Goal: Task Accomplishment & Management: Manage account settings

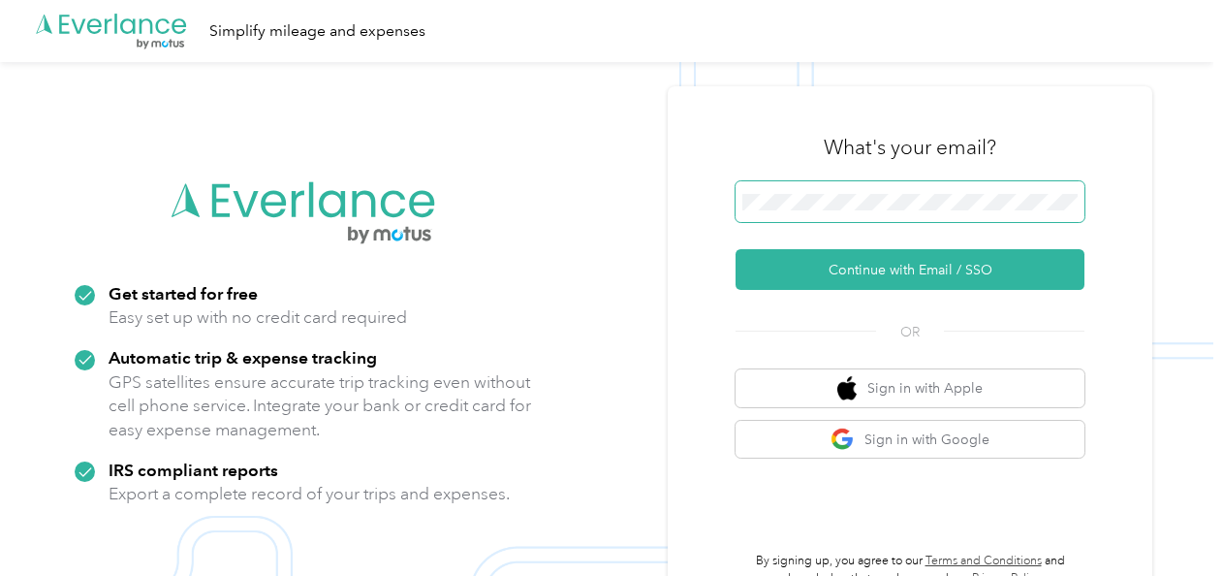
click at [852, 211] on span at bounding box center [910, 201] width 349 height 41
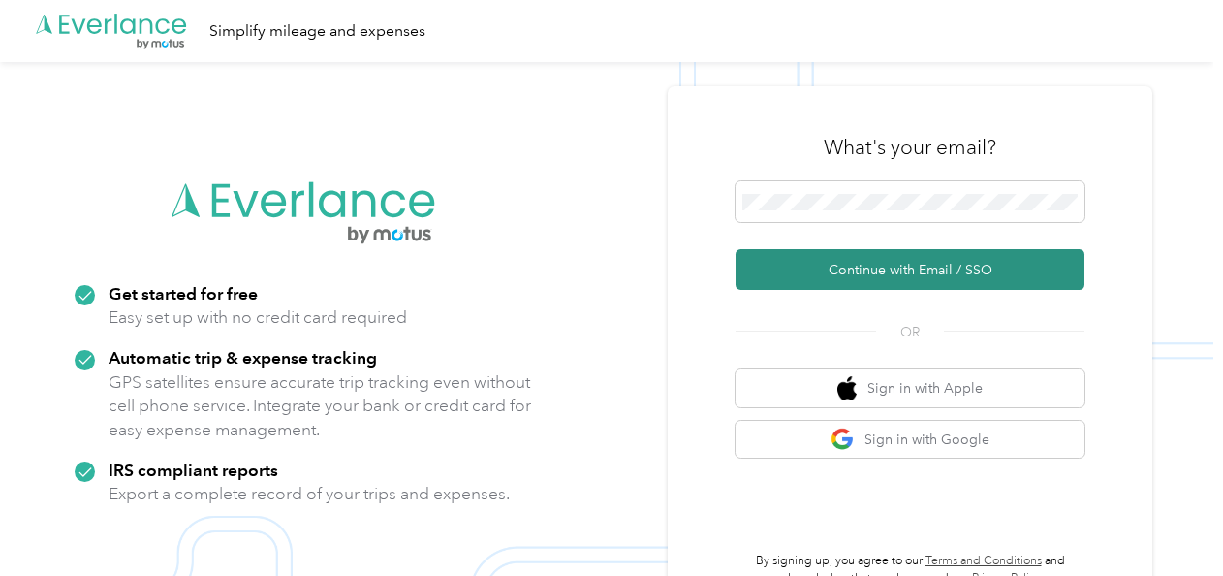
click at [855, 261] on button "Continue with Email / SSO" at bounding box center [910, 269] width 349 height 41
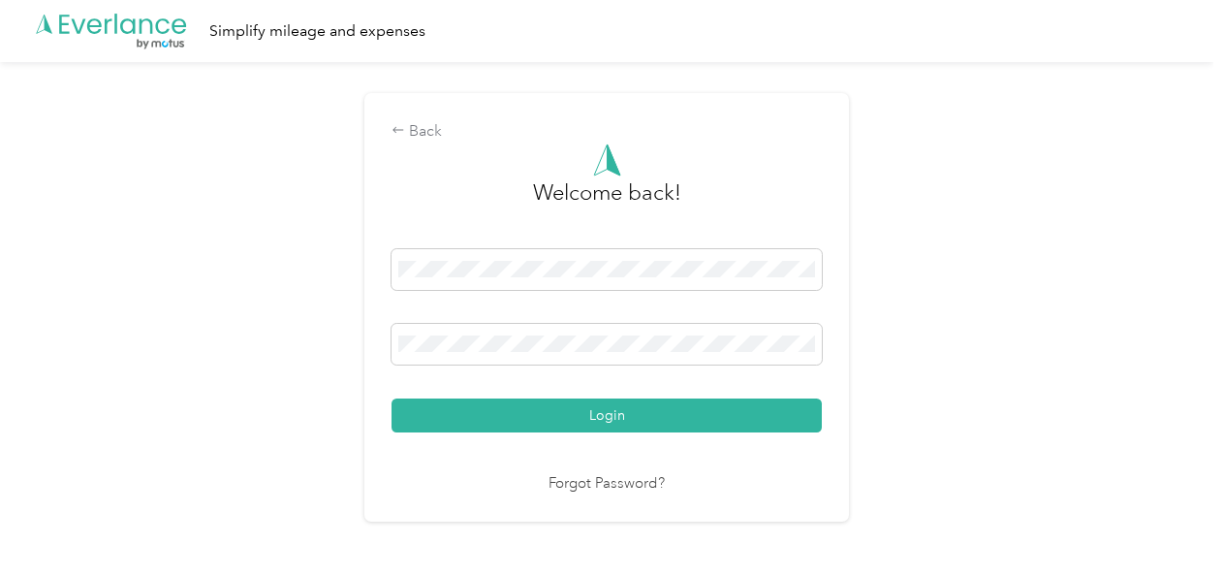
click at [504, 396] on div "Login" at bounding box center [607, 340] width 430 height 183
drag, startPoint x: 500, startPoint y: 403, endPoint x: 466, endPoint y: 378, distance: 42.3
click at [501, 403] on button "Login" at bounding box center [607, 415] width 430 height 34
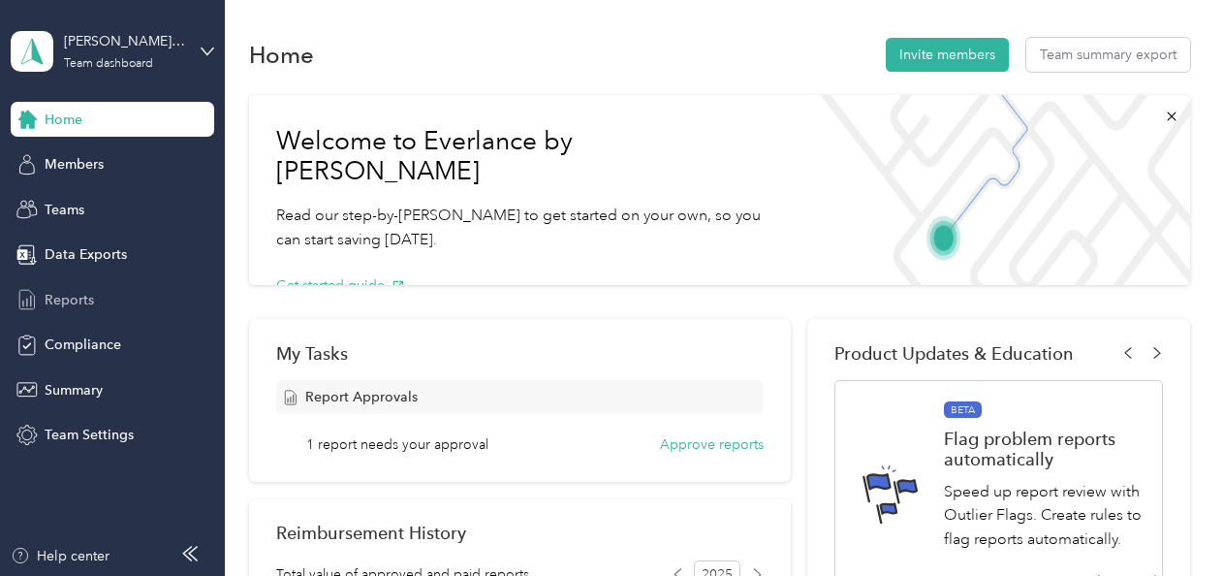
click at [57, 294] on span "Reports" at bounding box center [69, 300] width 49 height 20
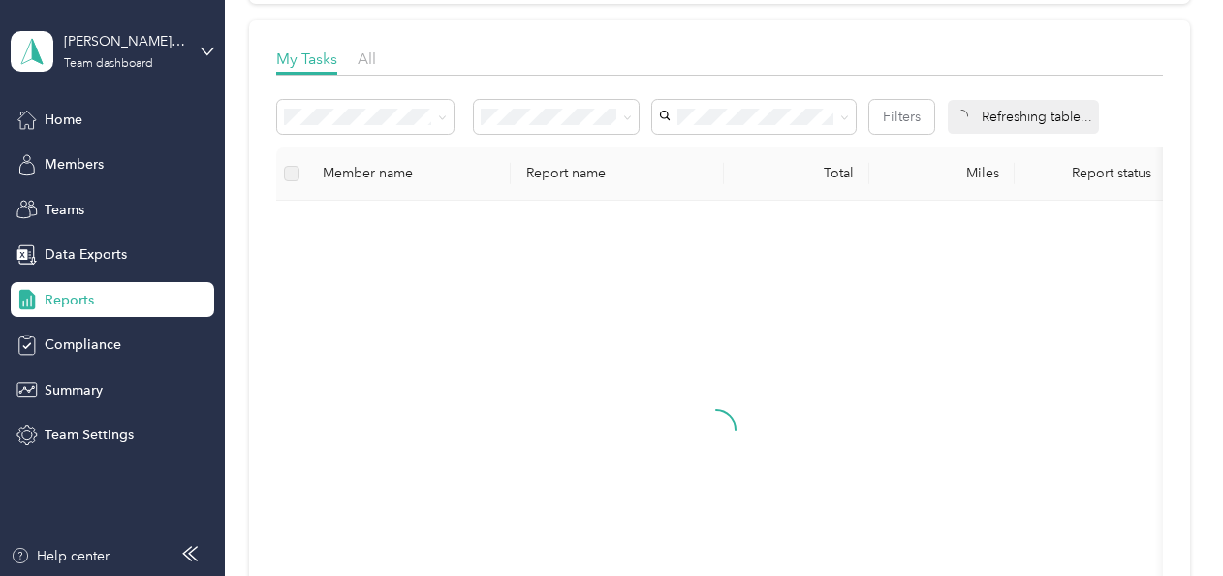
scroll to position [291, 0]
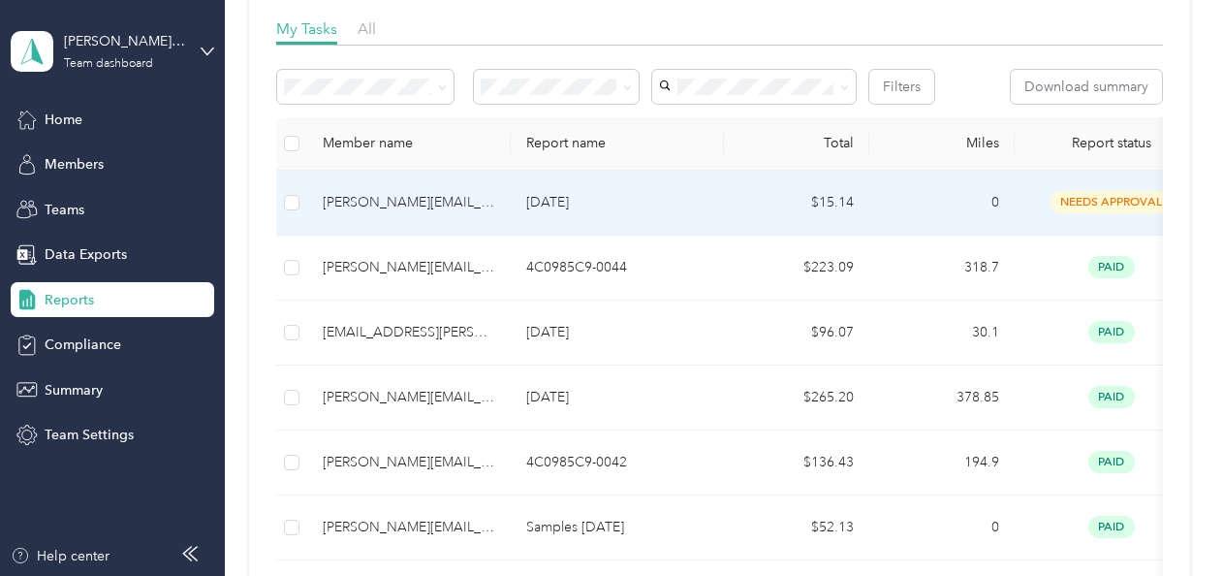
click at [440, 211] on div "[PERSON_NAME][EMAIL_ADDRESS][PERSON_NAME][DOMAIN_NAME]" at bounding box center [409, 202] width 172 height 21
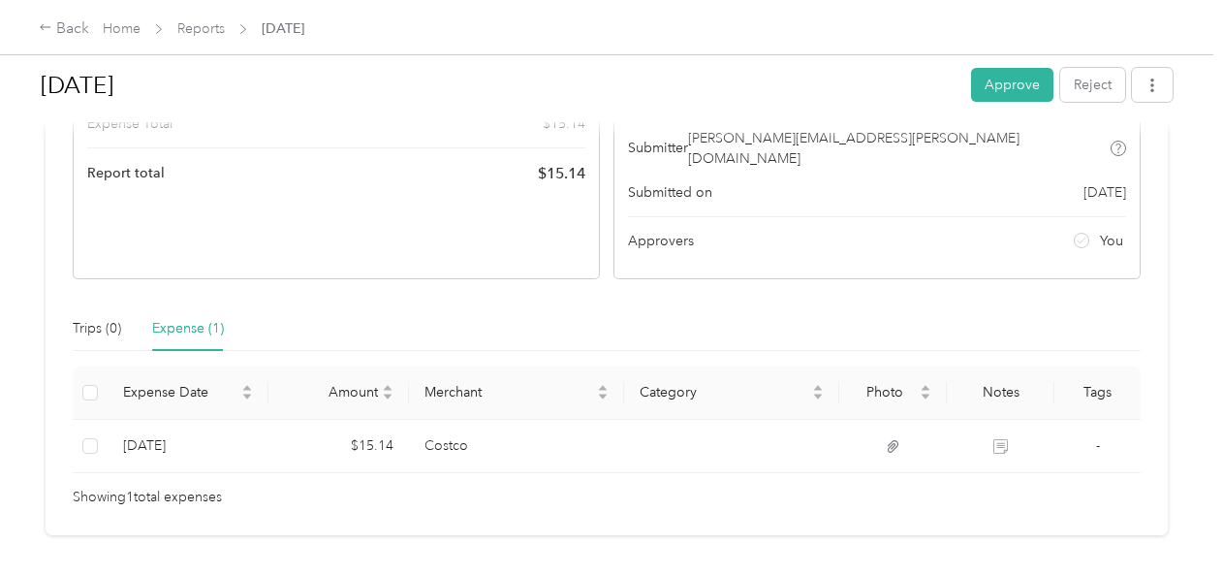
scroll to position [291, 0]
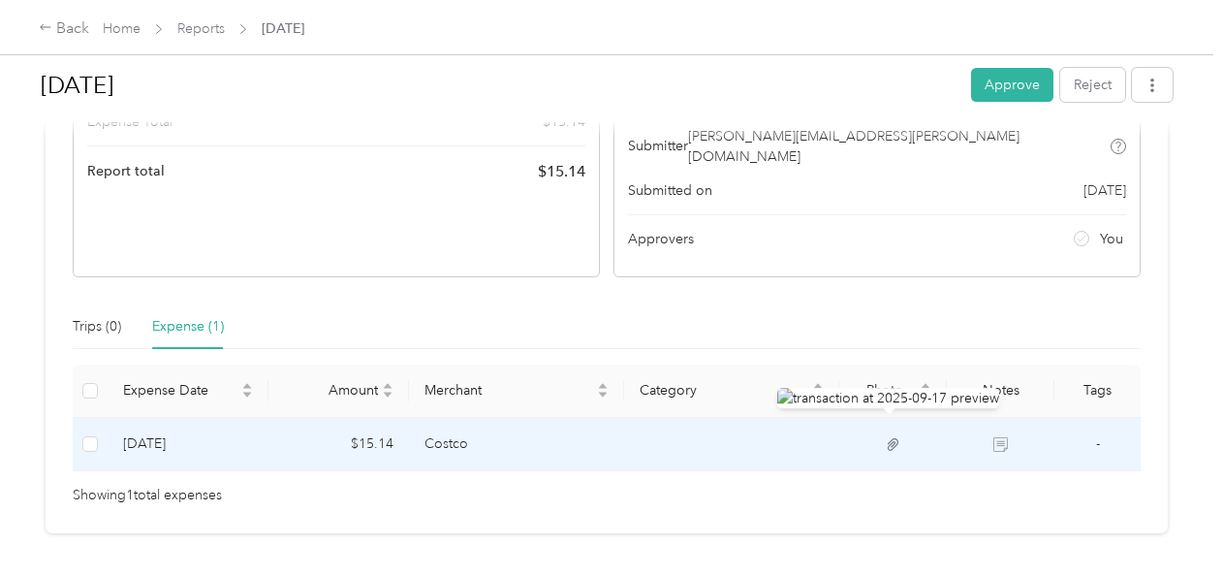
click at [894, 436] on icon at bounding box center [893, 444] width 17 height 17
click at [885, 436] on icon at bounding box center [893, 444] width 17 height 17
click at [890, 436] on icon at bounding box center [893, 444] width 17 height 17
click at [1001, 437] on icon at bounding box center [1000, 444] width 15 height 15
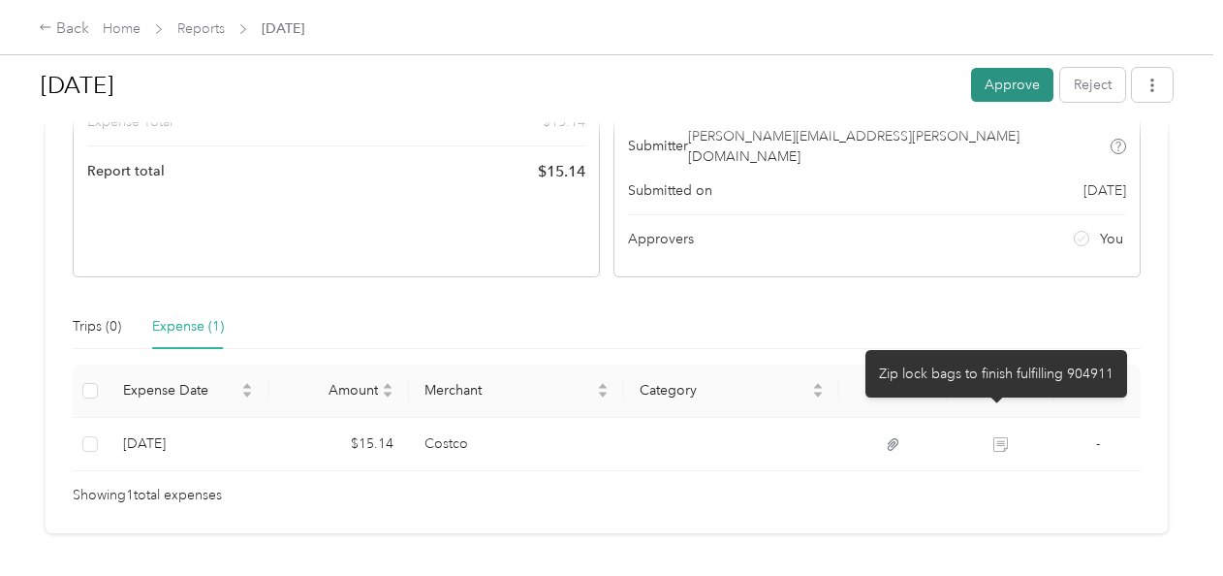
click at [1004, 82] on button "Approve" at bounding box center [1012, 85] width 82 height 34
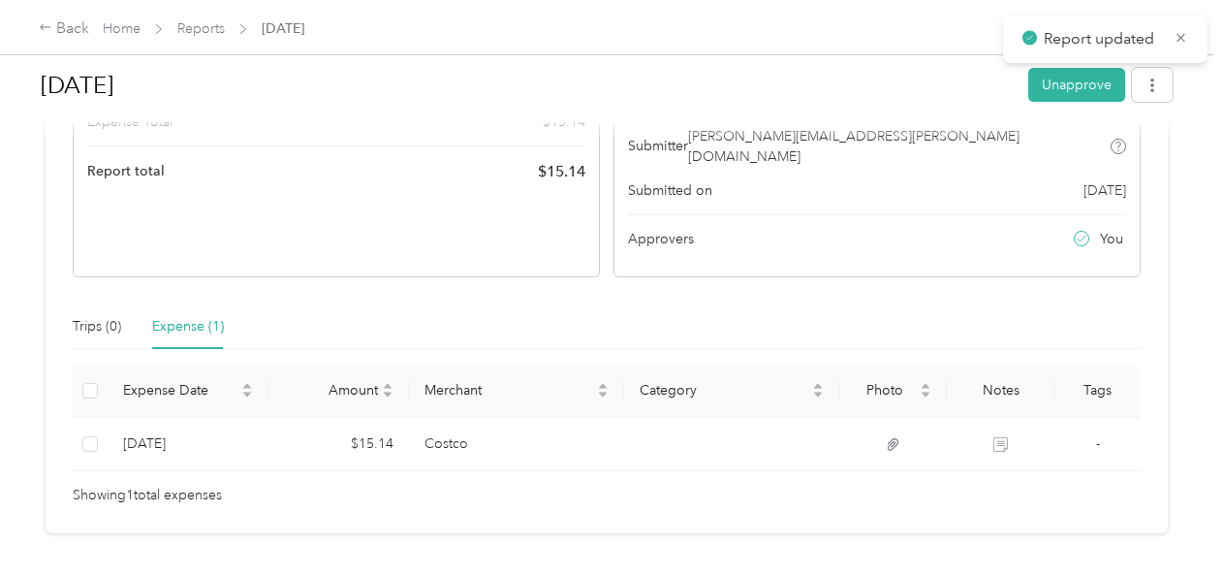
click at [851, 91] on h1 "[DATE]" at bounding box center [528, 85] width 974 height 47
